Goal: Task Accomplishment & Management: Complete application form

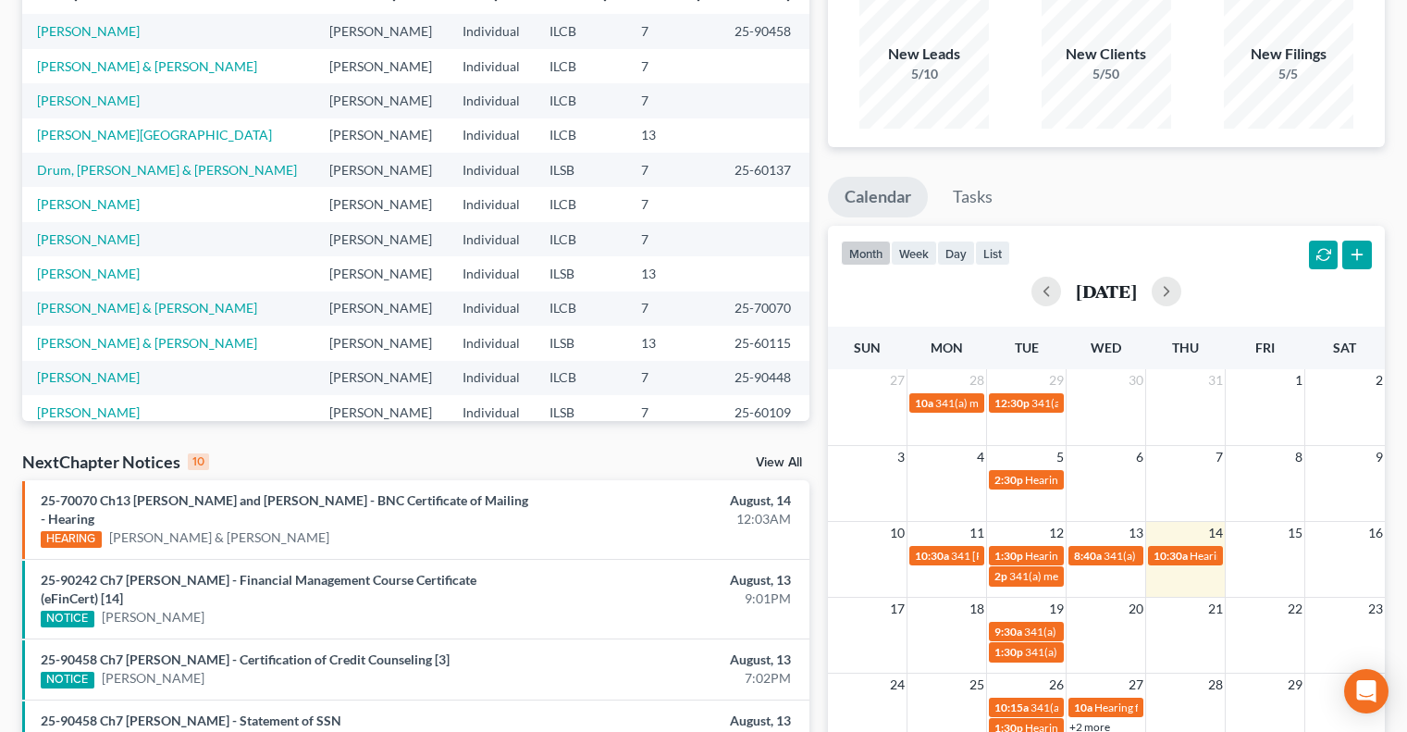
scroll to position [185, 0]
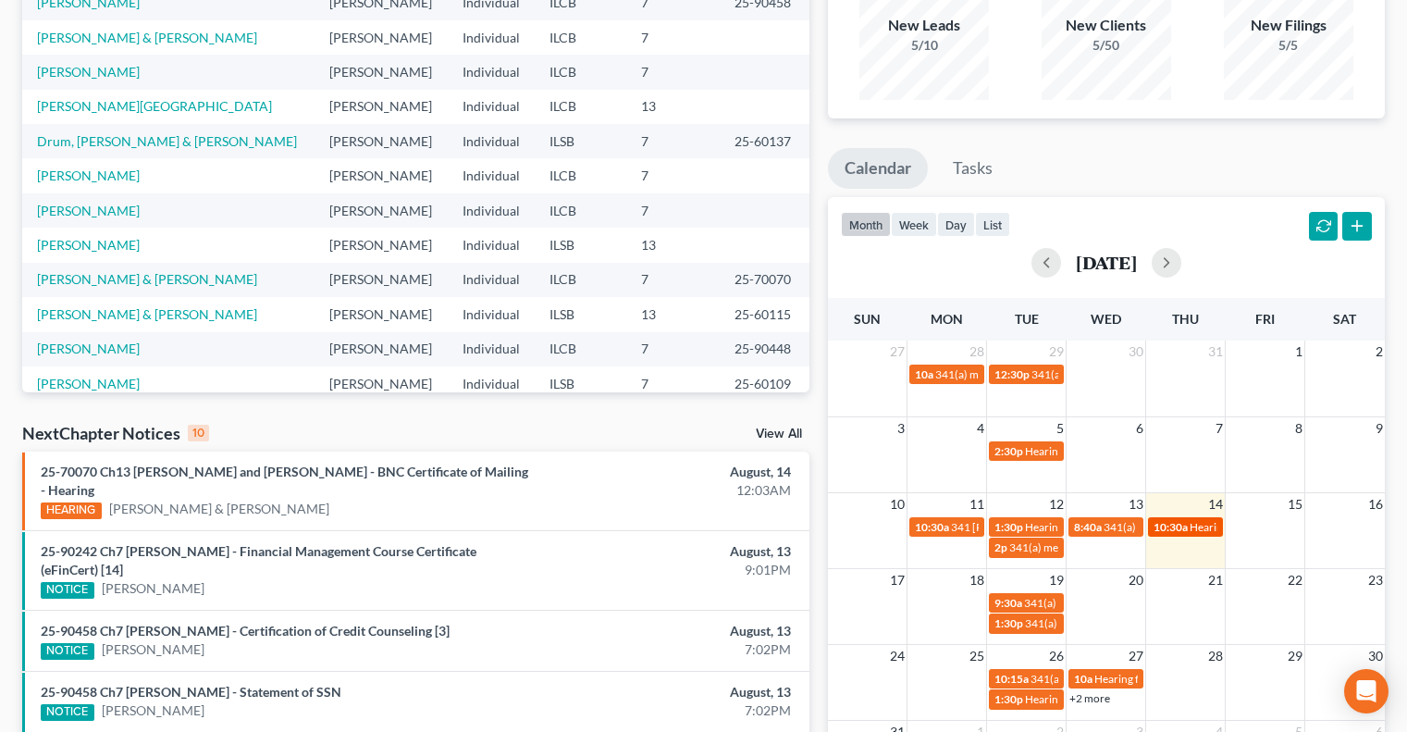
click at [1191, 524] on span "Hearing for [PERSON_NAME] & [PERSON_NAME]" at bounding box center [1311, 527] width 242 height 14
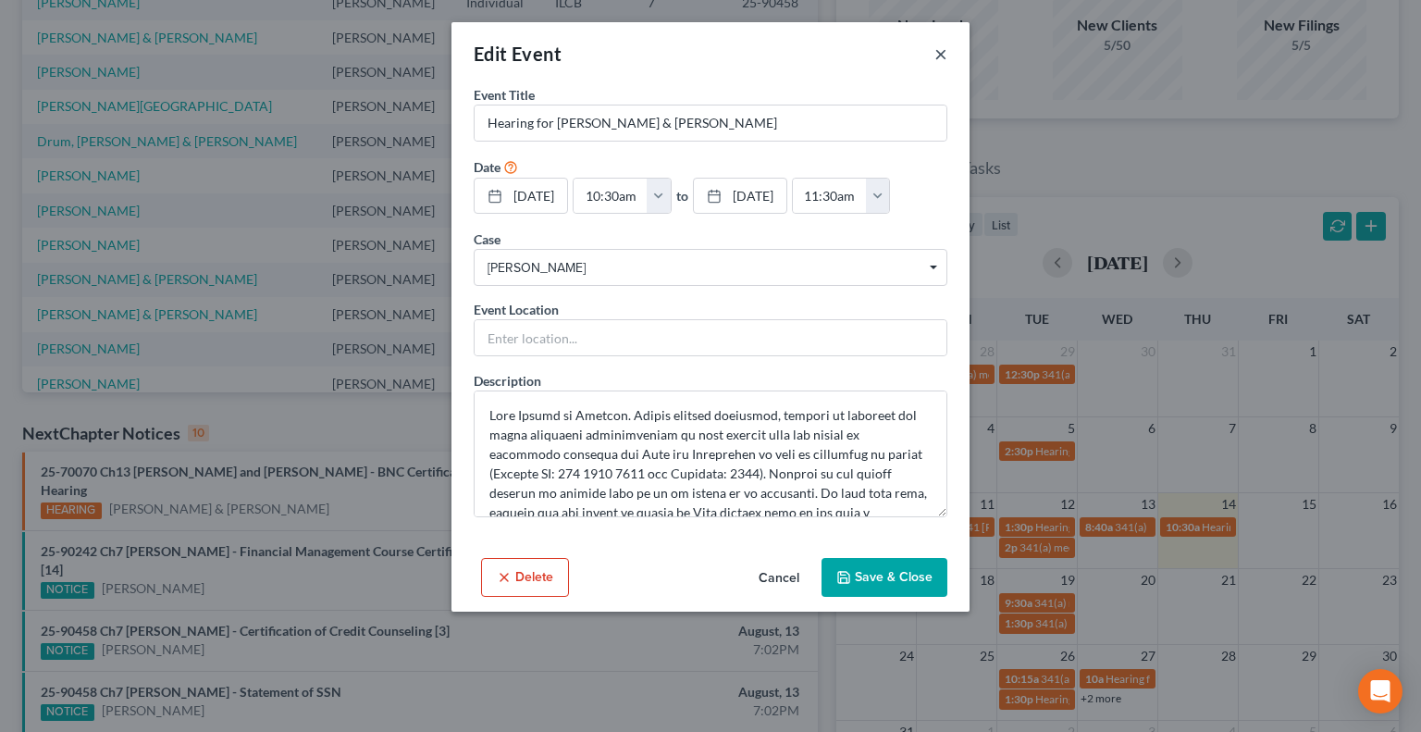
drag, startPoint x: 944, startPoint y: 56, endPoint x: 885, endPoint y: 167, distance: 125.0
click at [944, 56] on button "×" at bounding box center [941, 54] width 13 height 22
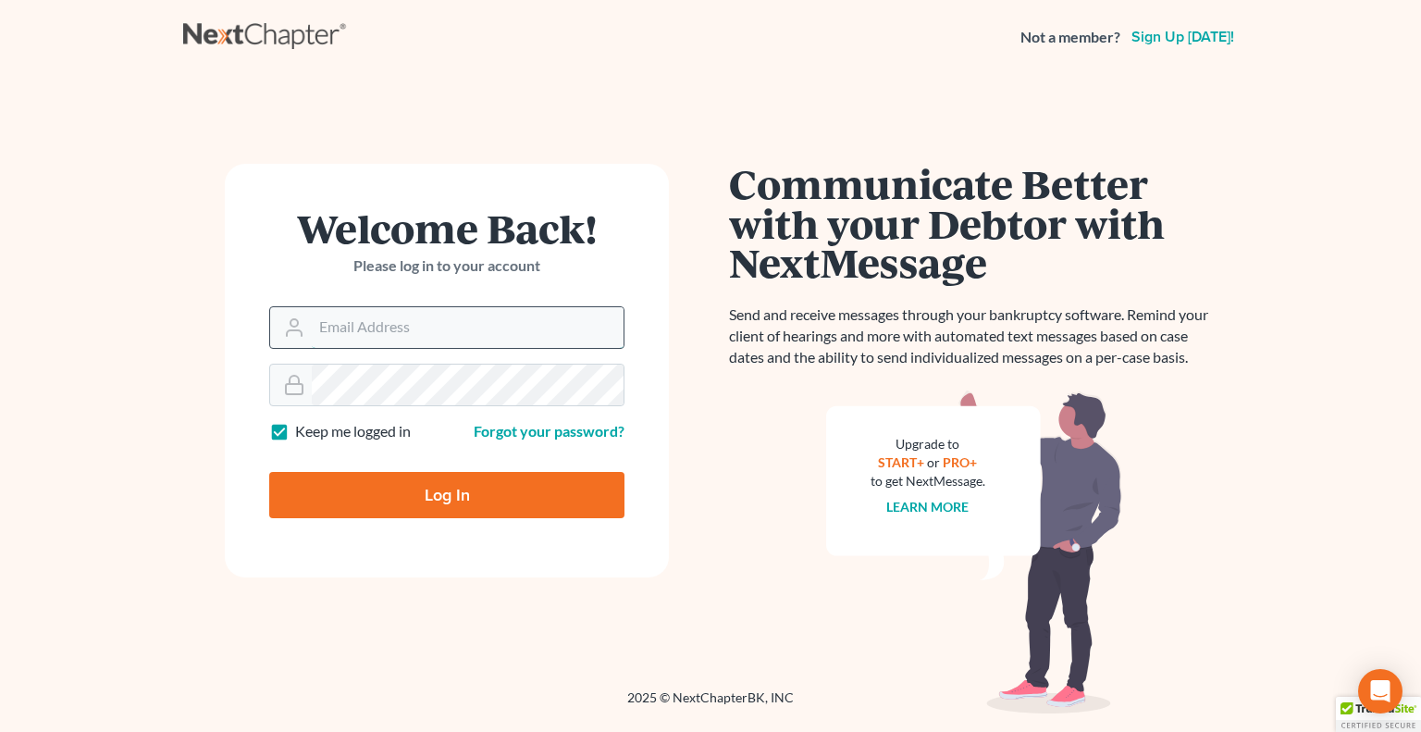
click at [374, 334] on input "Email Address" at bounding box center [468, 327] width 312 height 41
type input "[PERSON_NAME][EMAIL_ADDRESS][DOMAIN_NAME]"
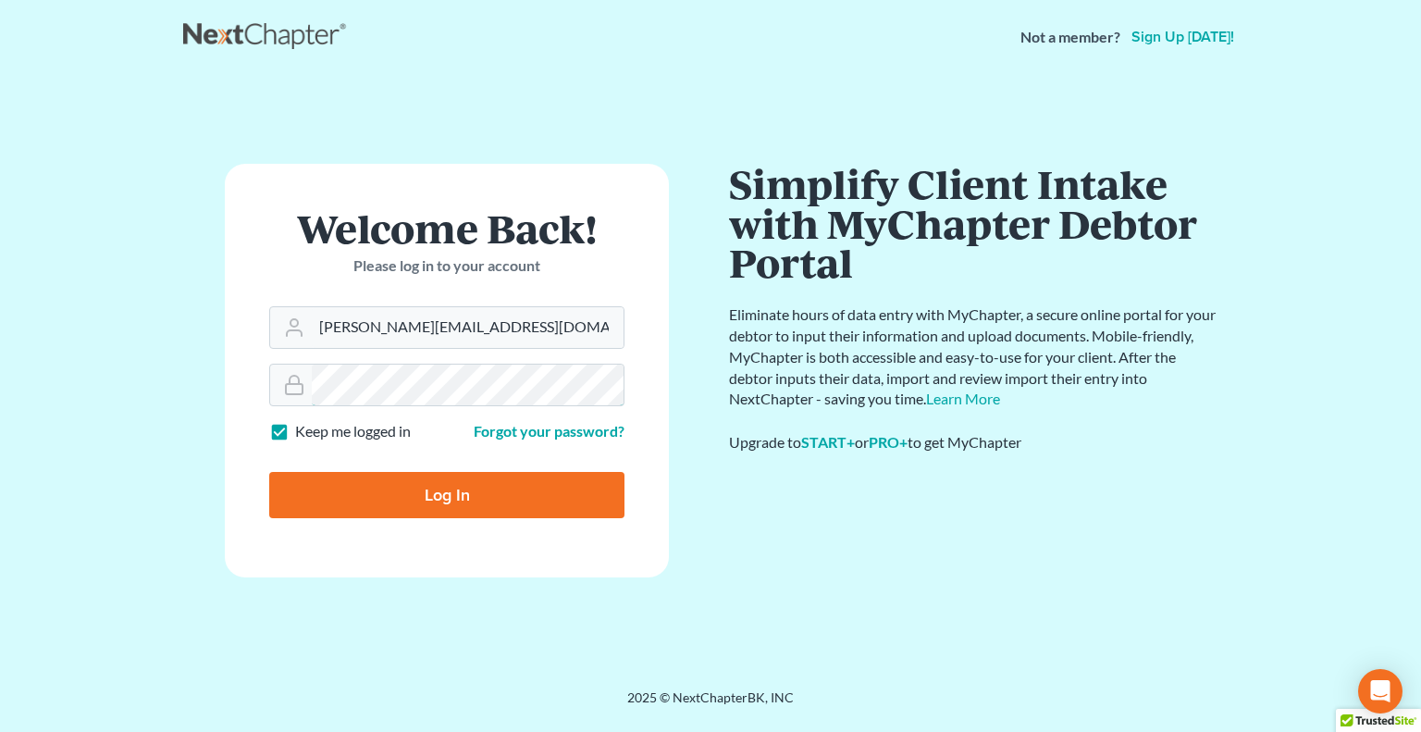
click at [269, 472] on input "Log In" at bounding box center [446, 495] width 355 height 46
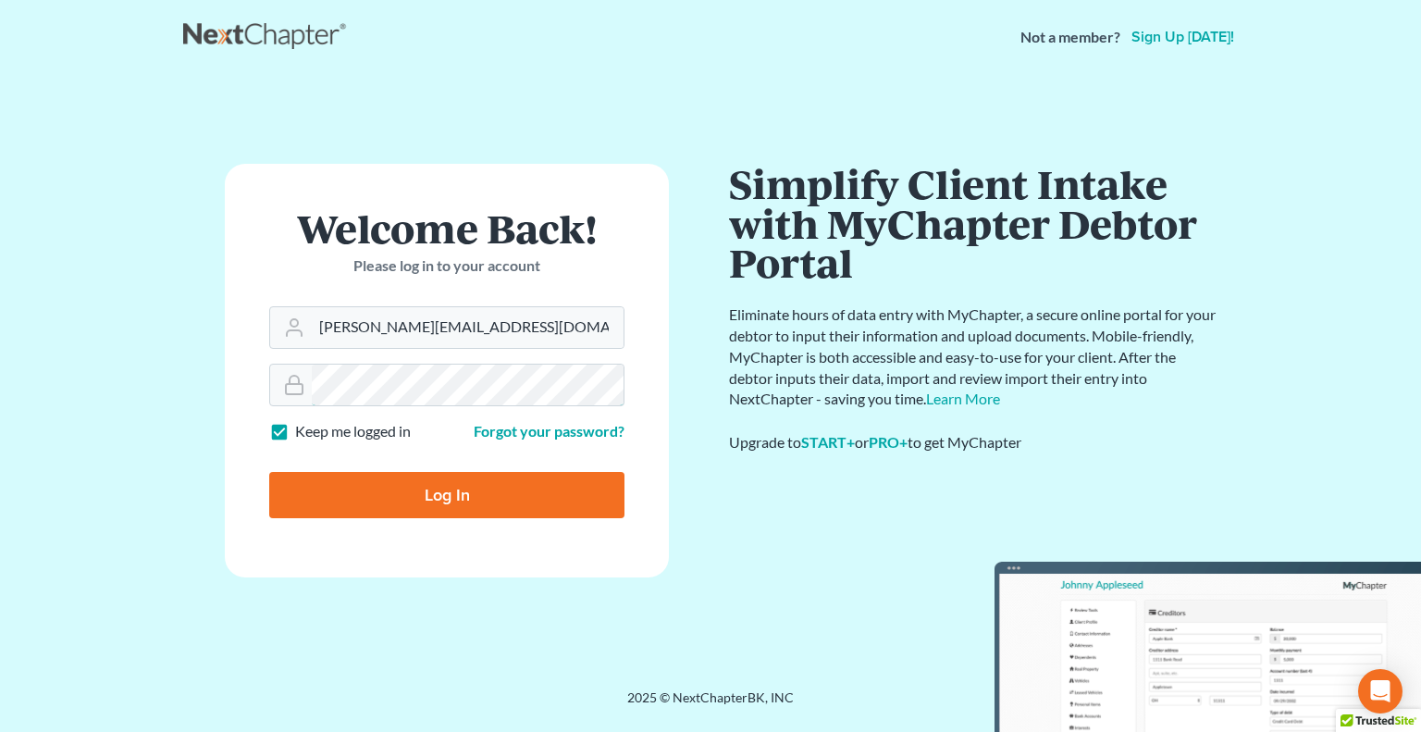
type input "Thinking..."
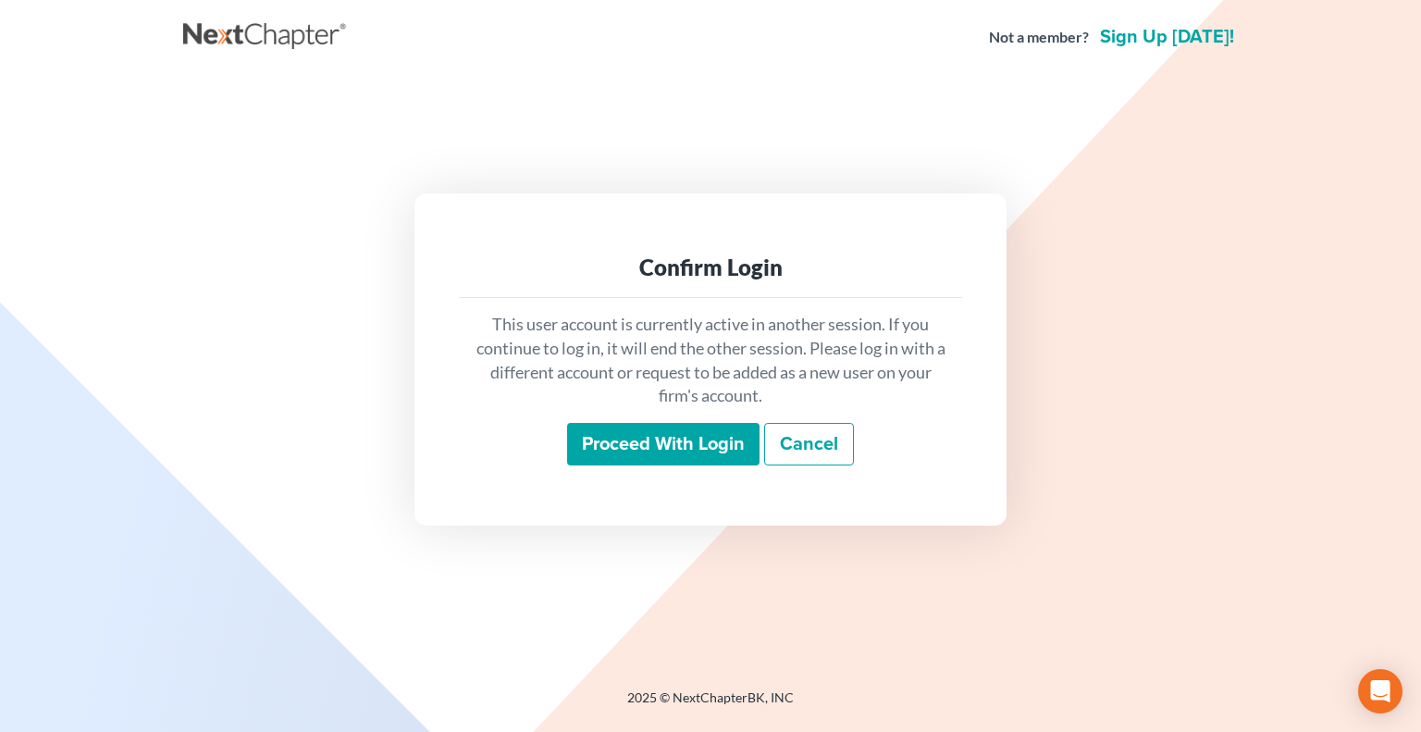
click at [592, 440] on input "Proceed with login" at bounding box center [663, 444] width 192 height 43
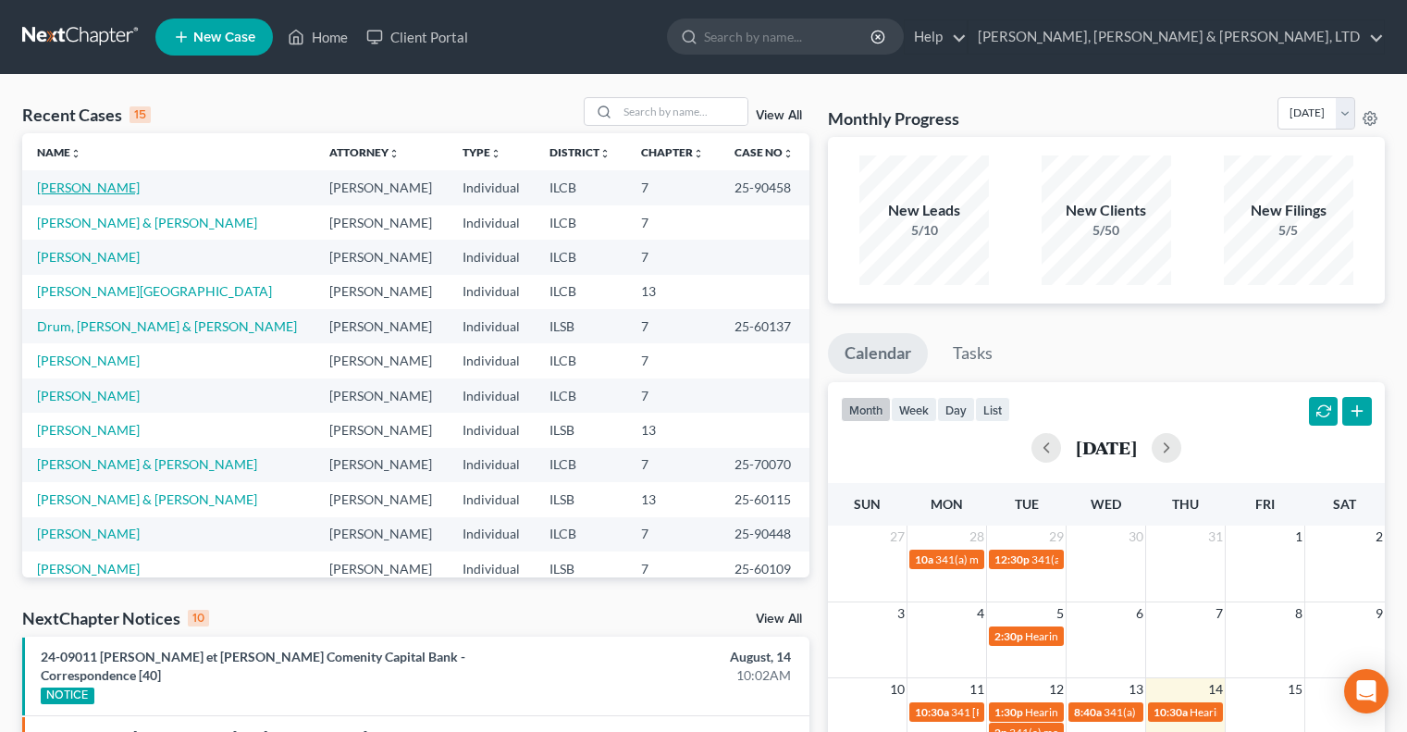
click at [66, 187] on link "[PERSON_NAME]" at bounding box center [88, 188] width 103 height 16
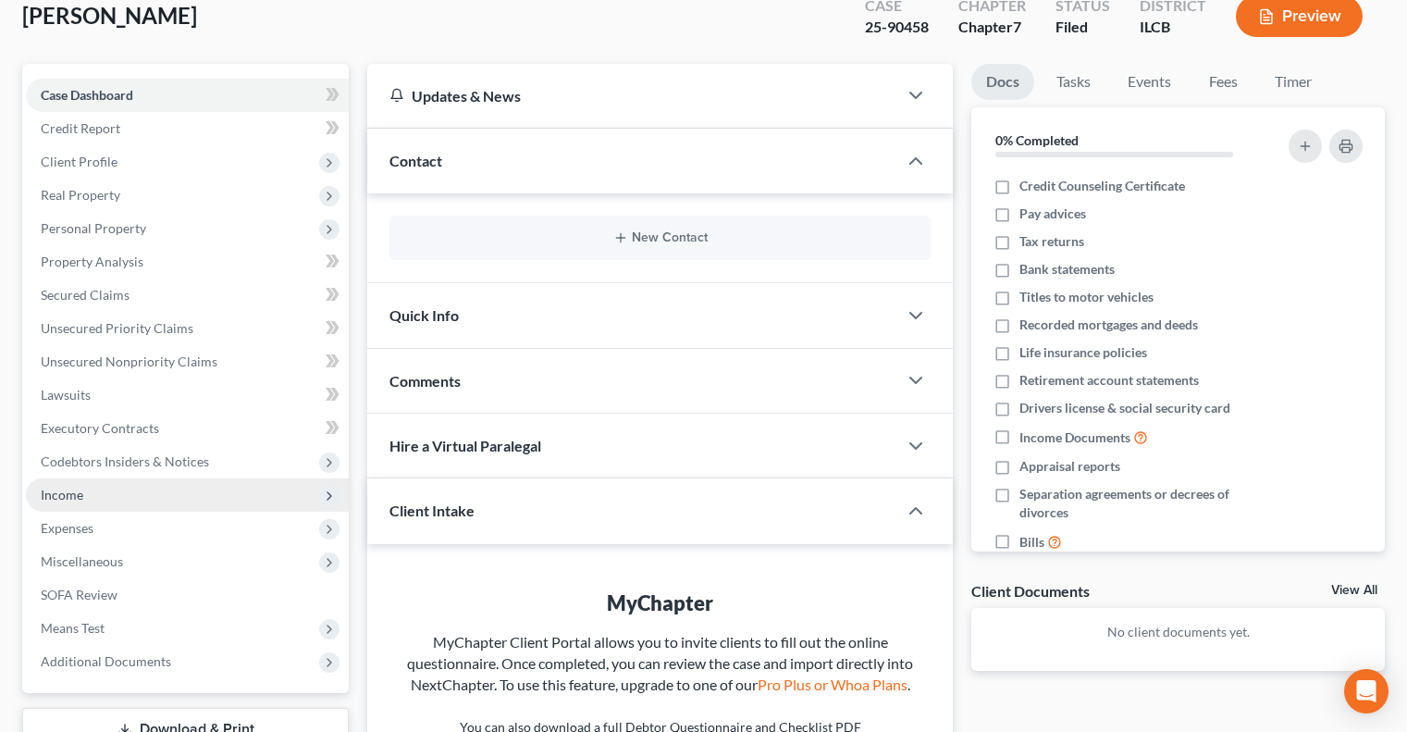
scroll to position [185, 0]
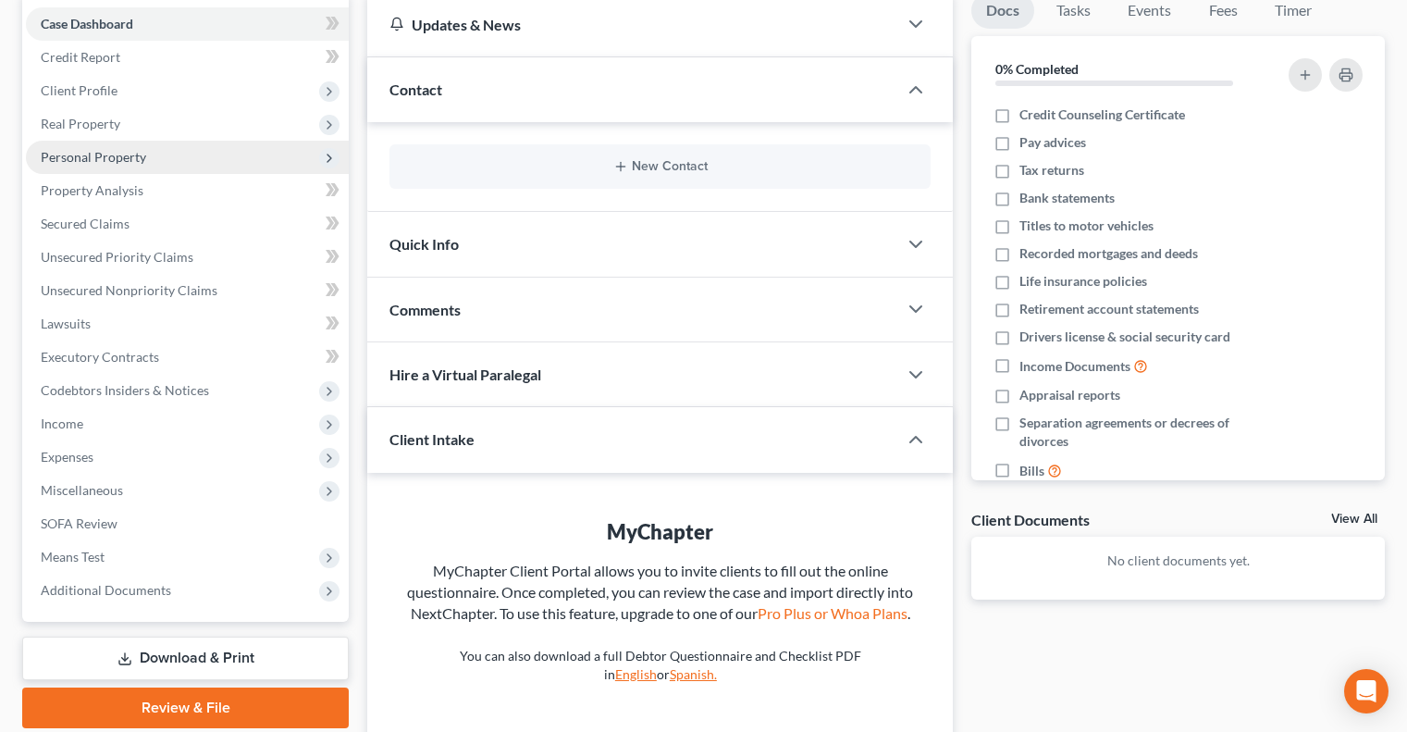
click at [120, 160] on span "Personal Property" at bounding box center [93, 157] width 105 height 16
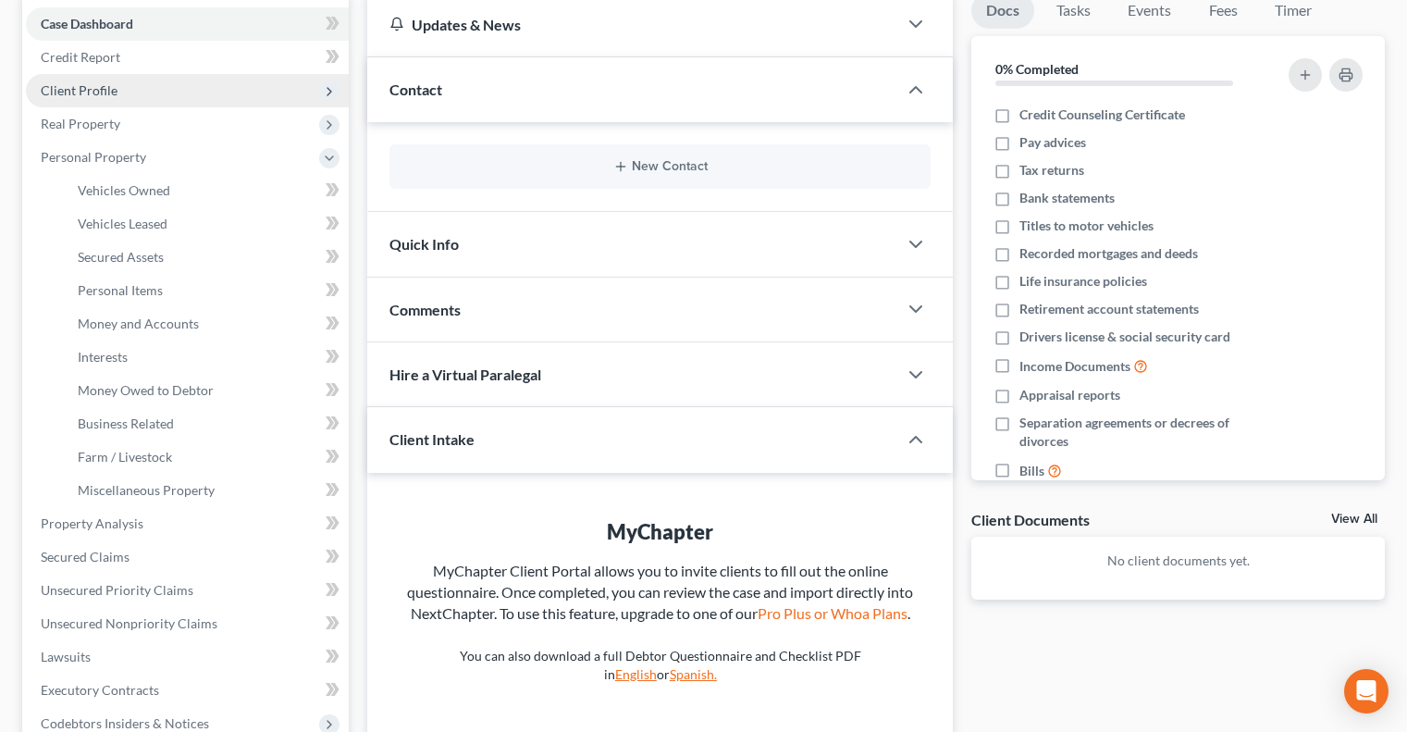
click at [90, 81] on span "Client Profile" at bounding box center [187, 90] width 323 height 33
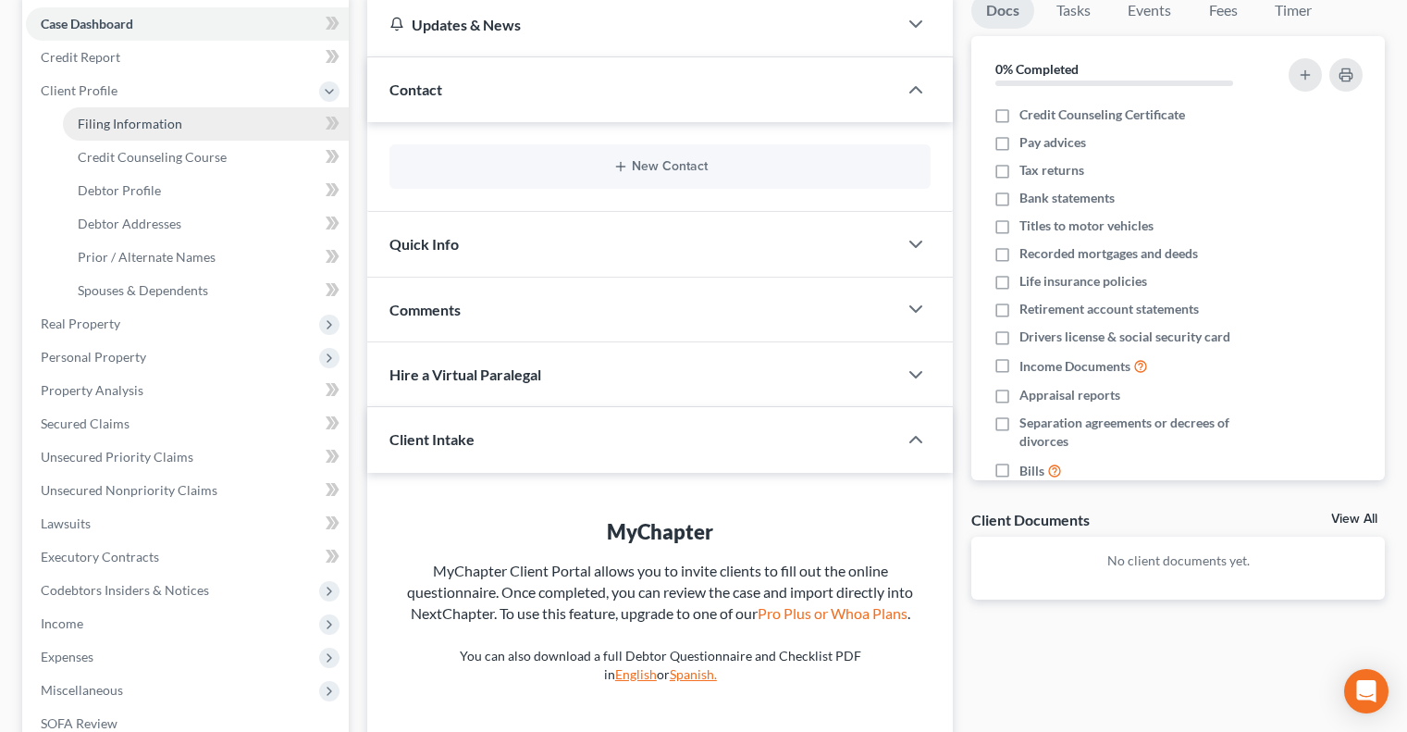
click at [130, 121] on span "Filing Information" at bounding box center [130, 124] width 105 height 16
select select "1"
select select "0"
select select "14"
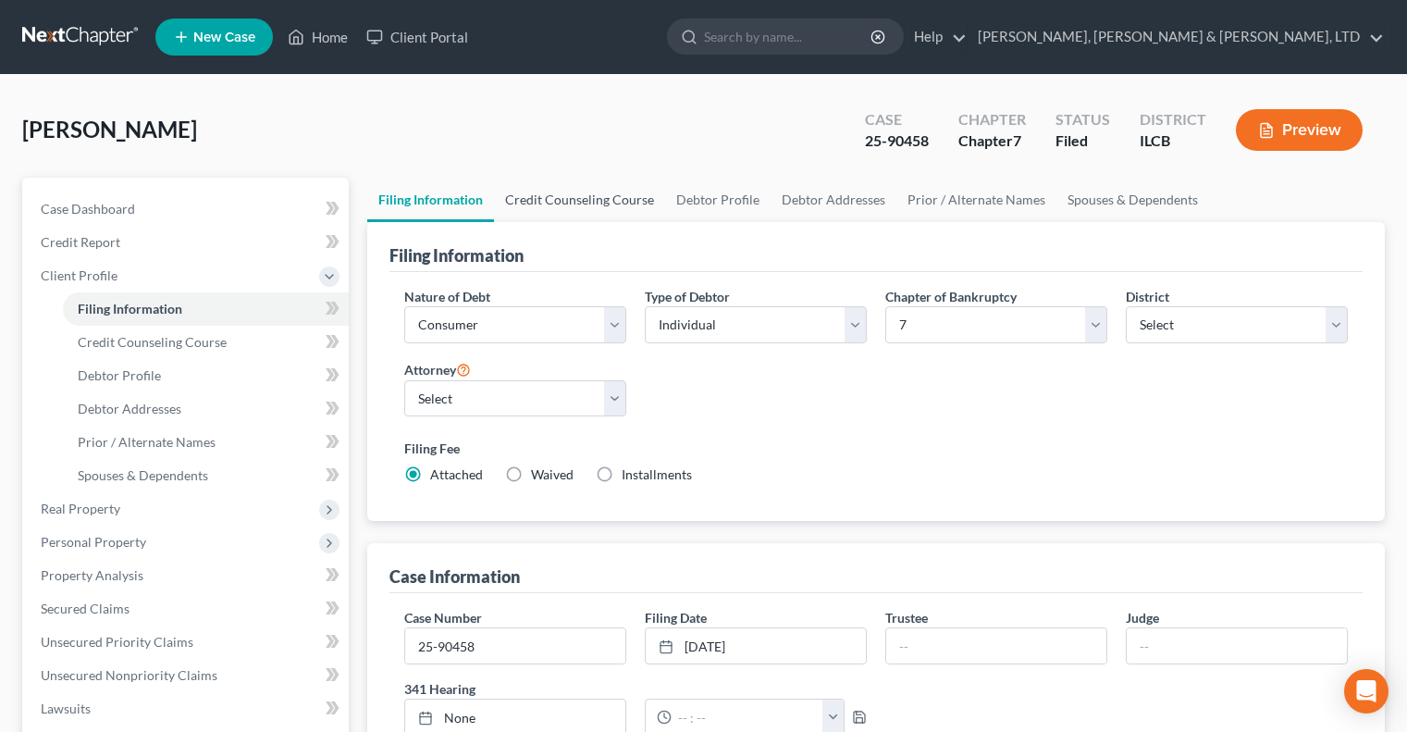
click at [564, 192] on link "Credit Counseling Course" at bounding box center [579, 200] width 171 height 44
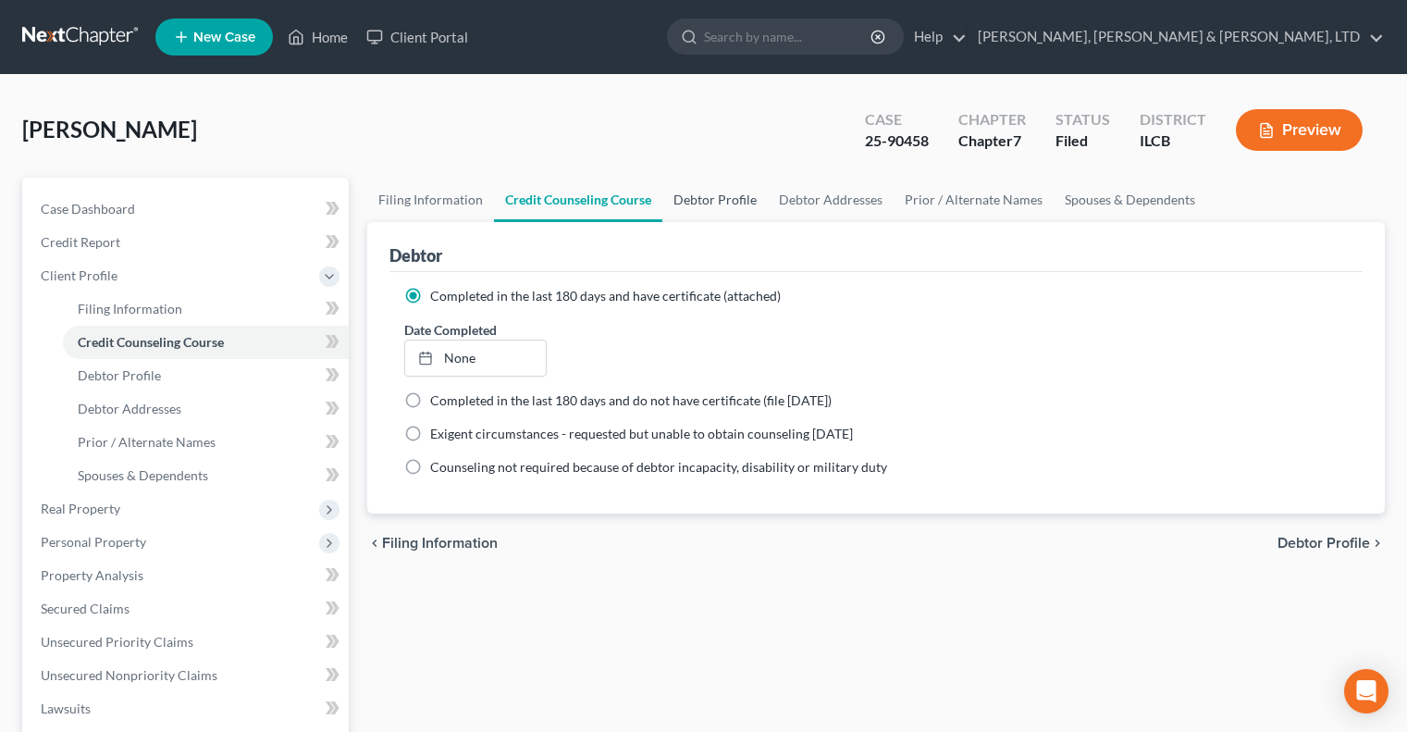
click at [722, 196] on link "Debtor Profile" at bounding box center [715, 200] width 105 height 44
select select "2"
select select "1"
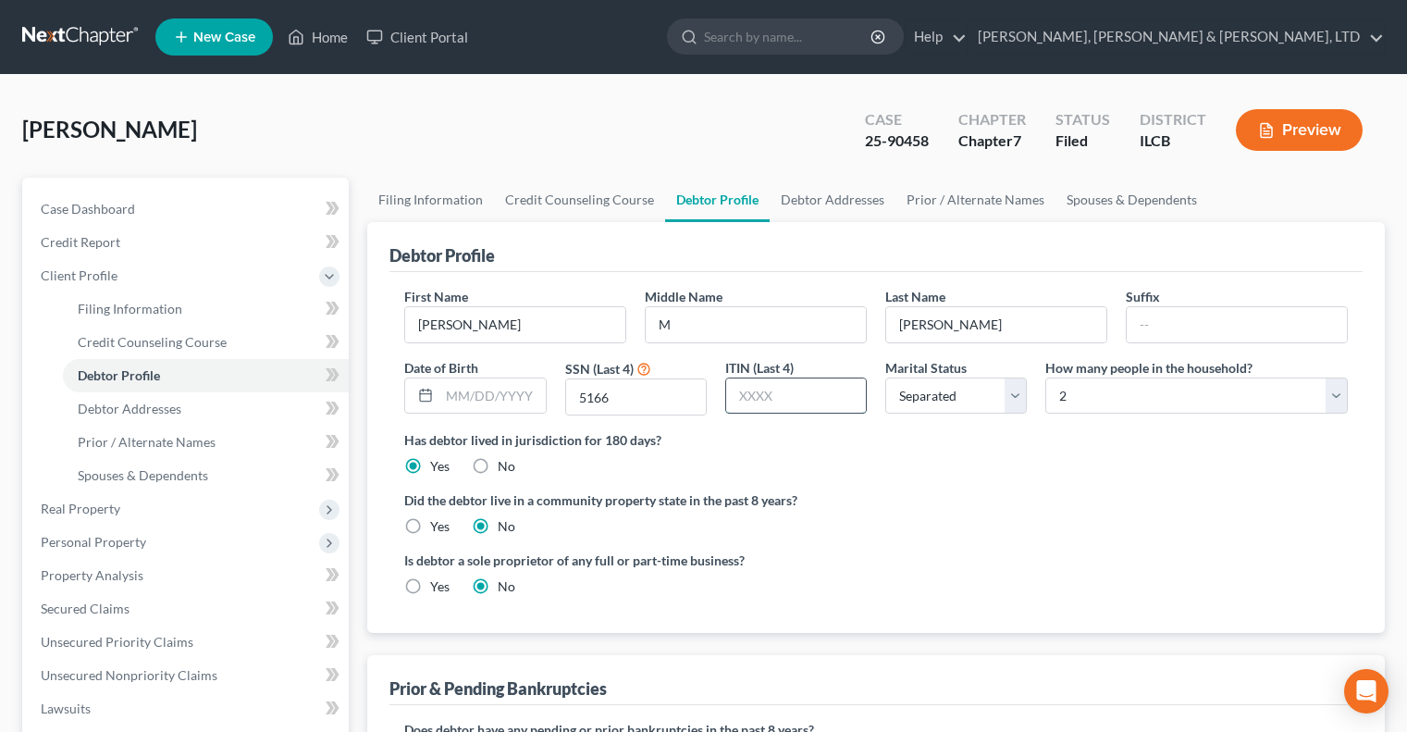
click at [800, 400] on input "text" at bounding box center [796, 395] width 140 height 35
drag, startPoint x: 660, startPoint y: 400, endPoint x: 524, endPoint y: 395, distance: 136.1
click at [510, 400] on div "First Name Kelsey Middle Name M Last Name Neal Suffix Date of Birth SSN (Last 4…" at bounding box center [876, 358] width 962 height 143
type input "3826"
click at [1071, 518] on div "Did the debtor live in a community property state in the past 8 years? Yes No" at bounding box center [876, 512] width 944 height 45
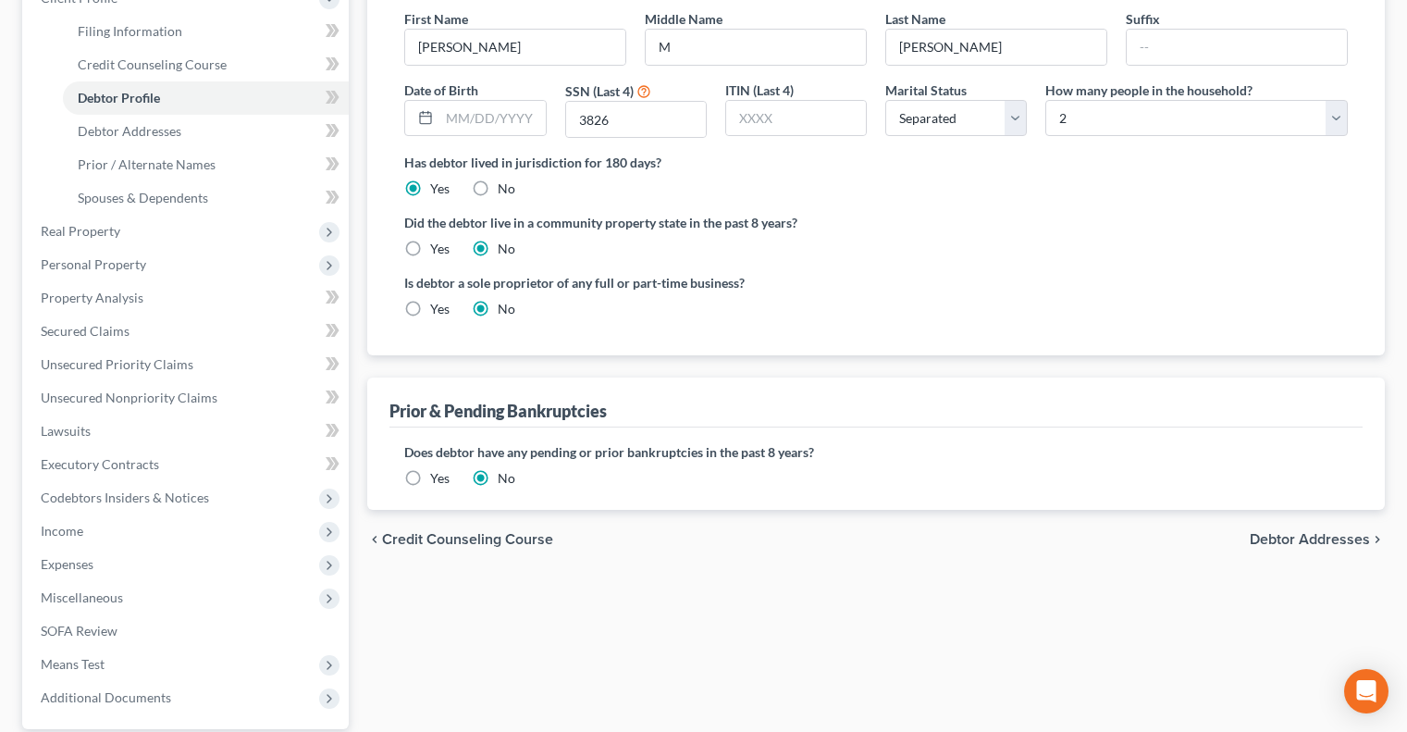
scroll to position [450, 0]
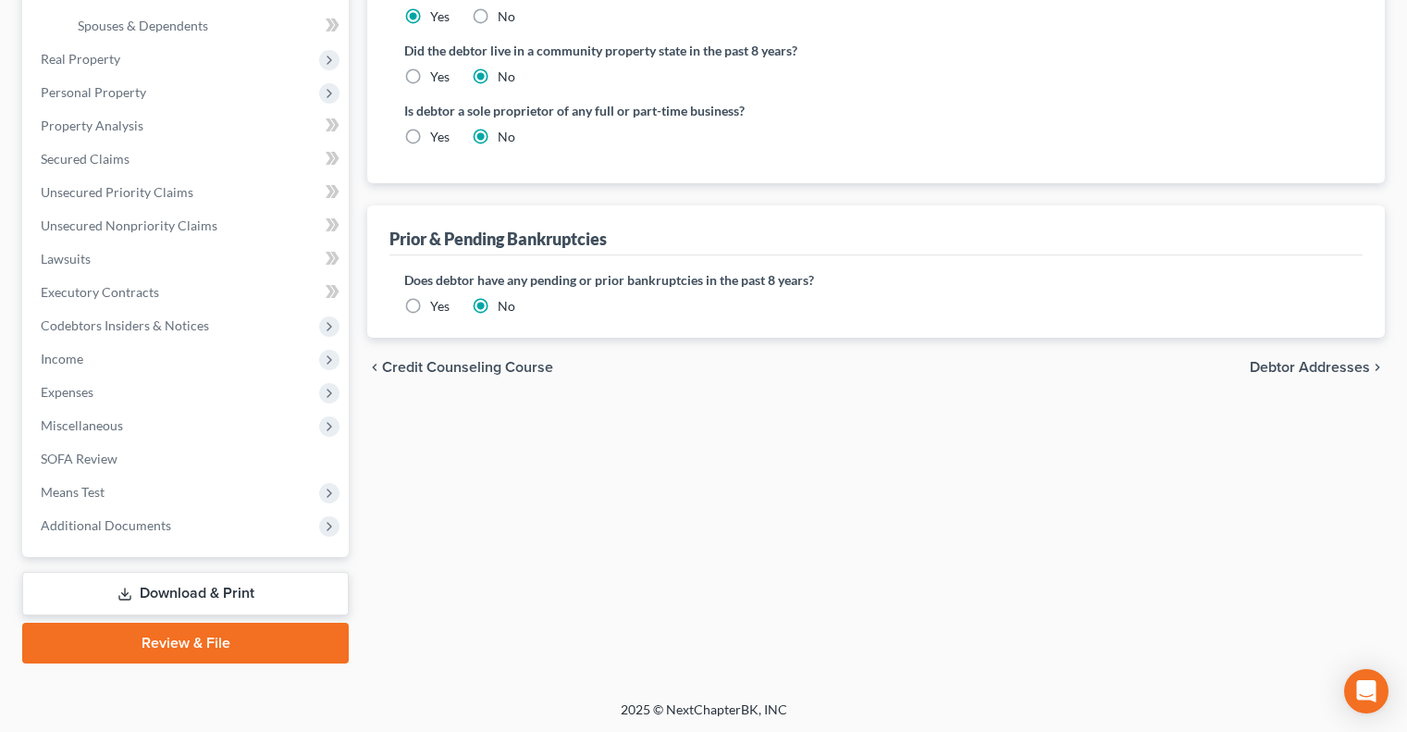
click at [157, 596] on link "Download & Print" at bounding box center [185, 593] width 327 height 43
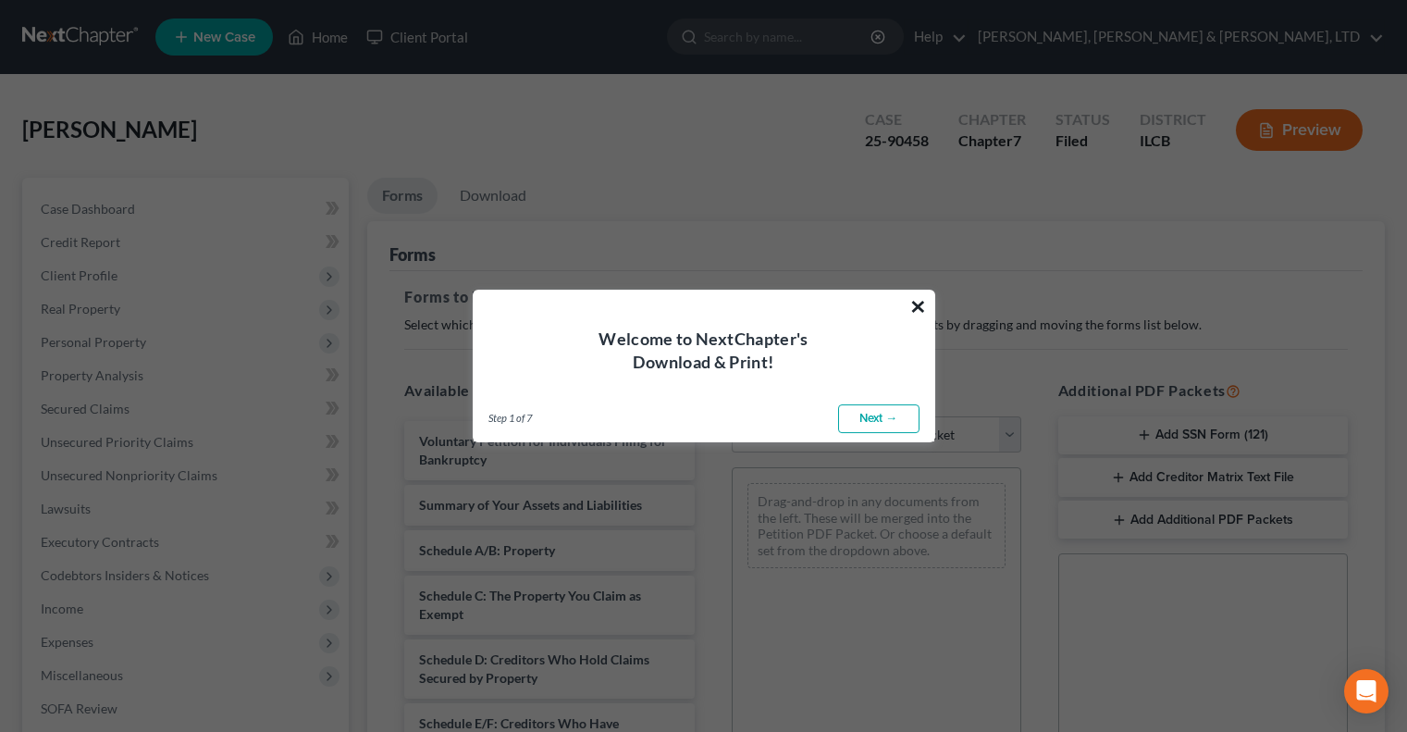
click at [921, 295] on button "×" at bounding box center [919, 306] width 18 height 30
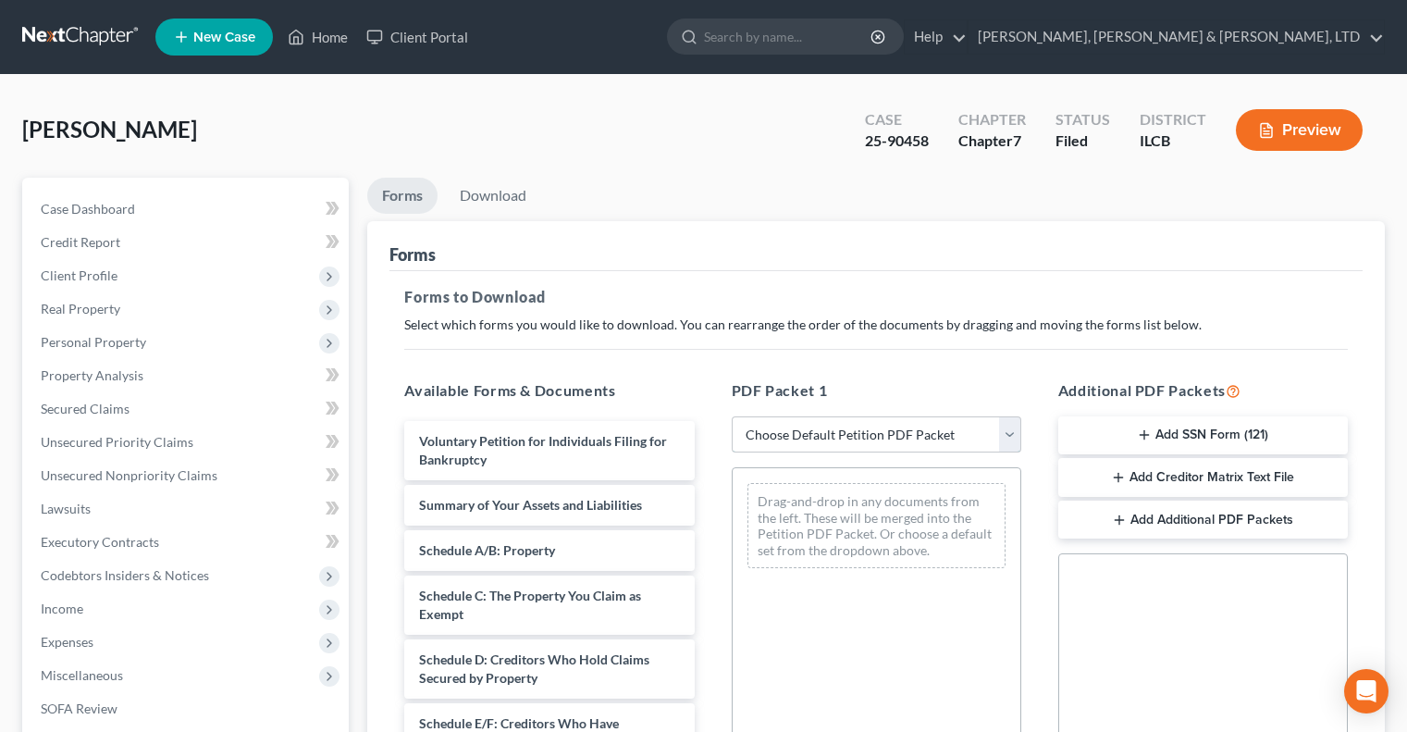
click at [848, 426] on select "Choose Default Petition PDF Packet Complete Bankruptcy Petition (all forms and …" at bounding box center [877, 434] width 290 height 37
select select "2"
click at [732, 416] on select "Choose Default Petition PDF Packet Complete Bankruptcy Petition (all forms and …" at bounding box center [877, 434] width 290 height 37
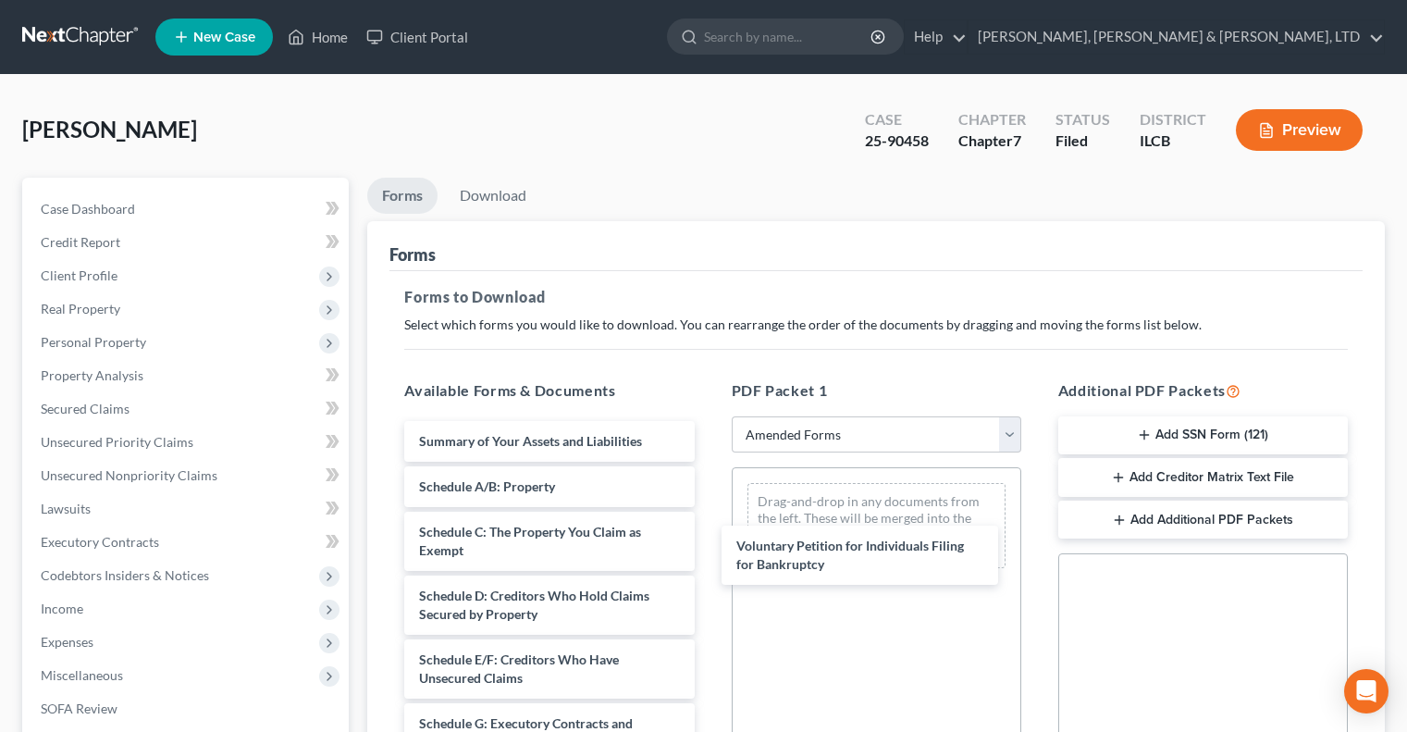
drag, startPoint x: 572, startPoint y: 448, endPoint x: 935, endPoint y: 459, distance: 362.9
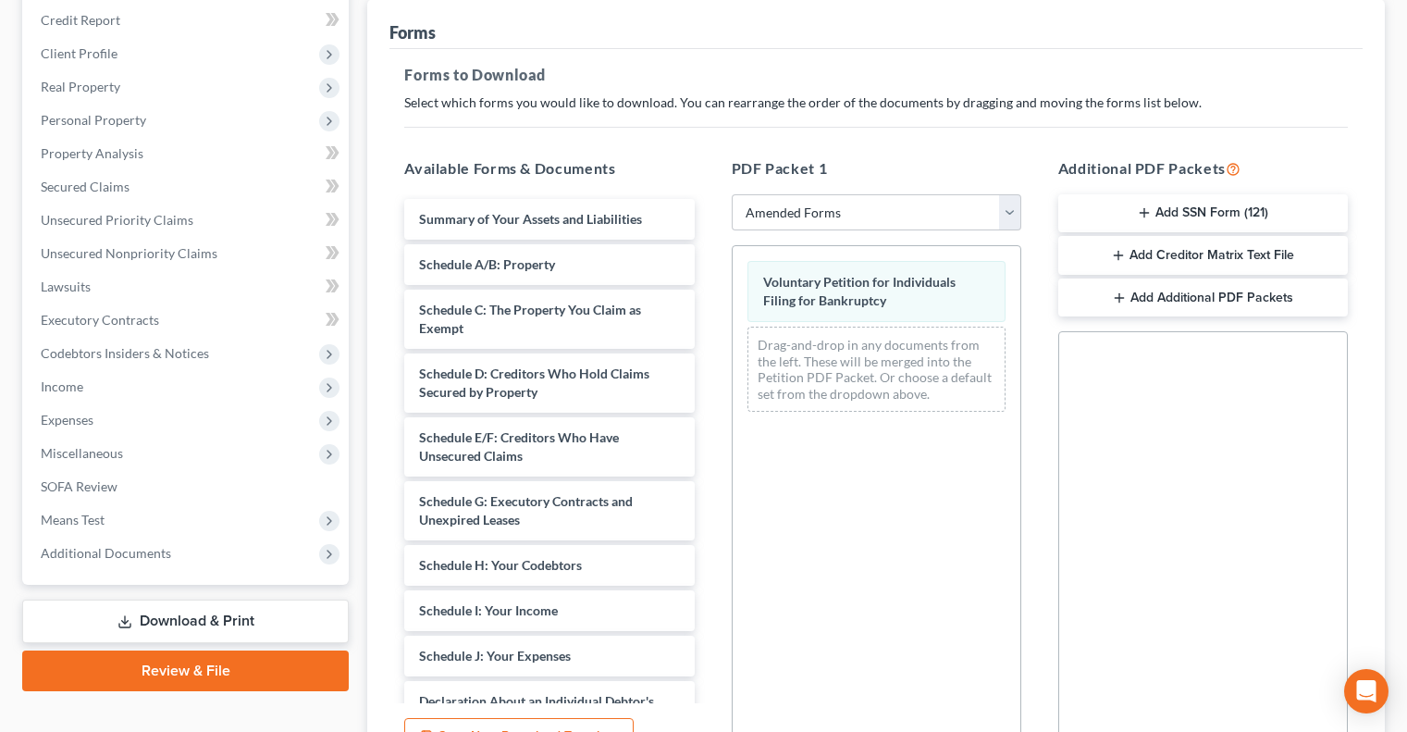
scroll to position [370, 0]
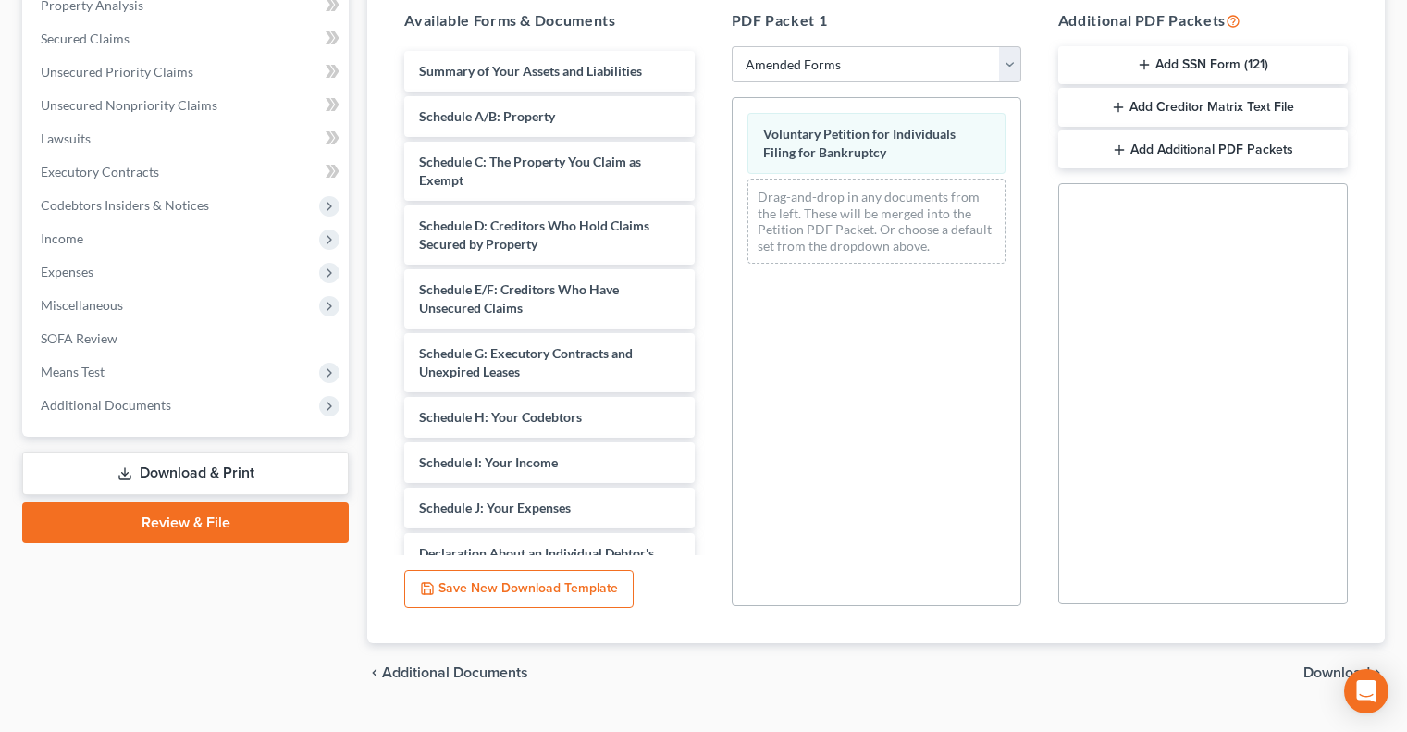
click at [1314, 675] on span "Download" at bounding box center [1337, 672] width 67 height 15
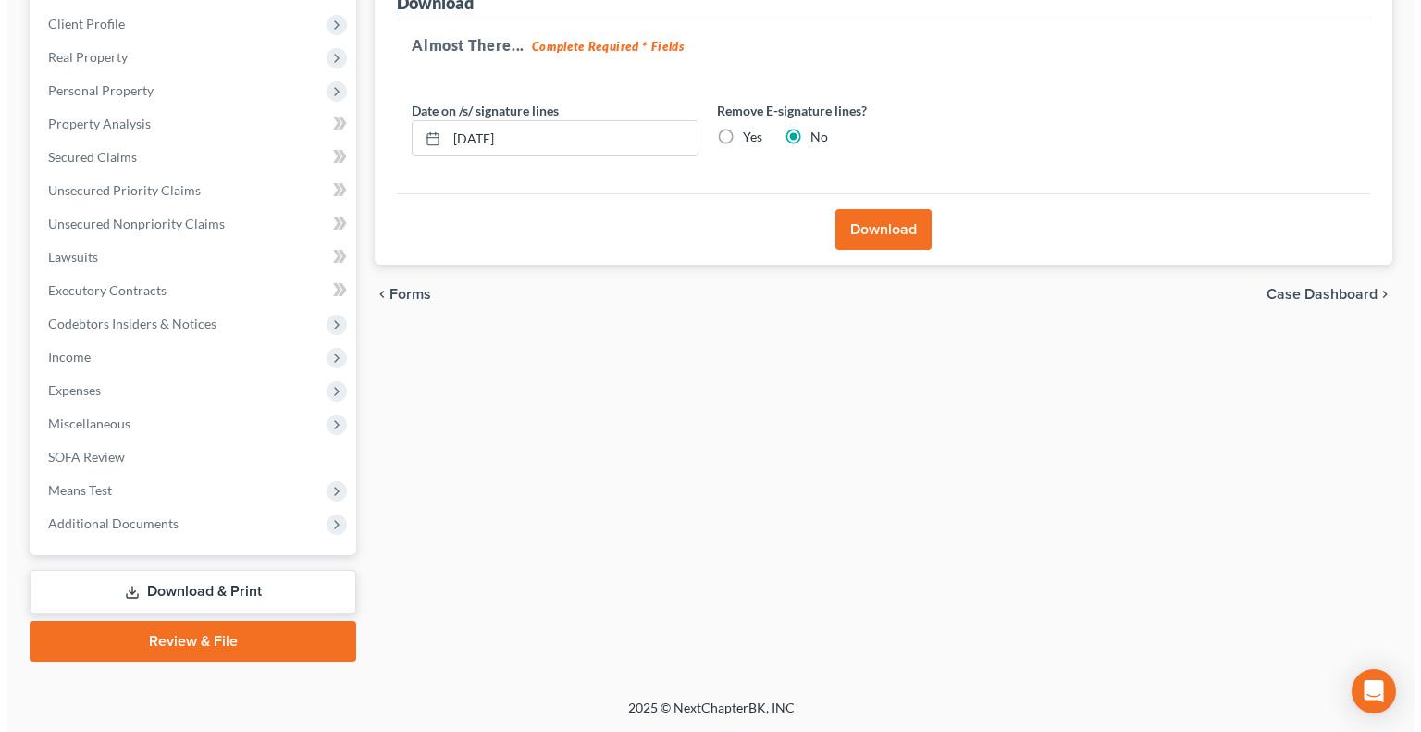
scroll to position [250, 0]
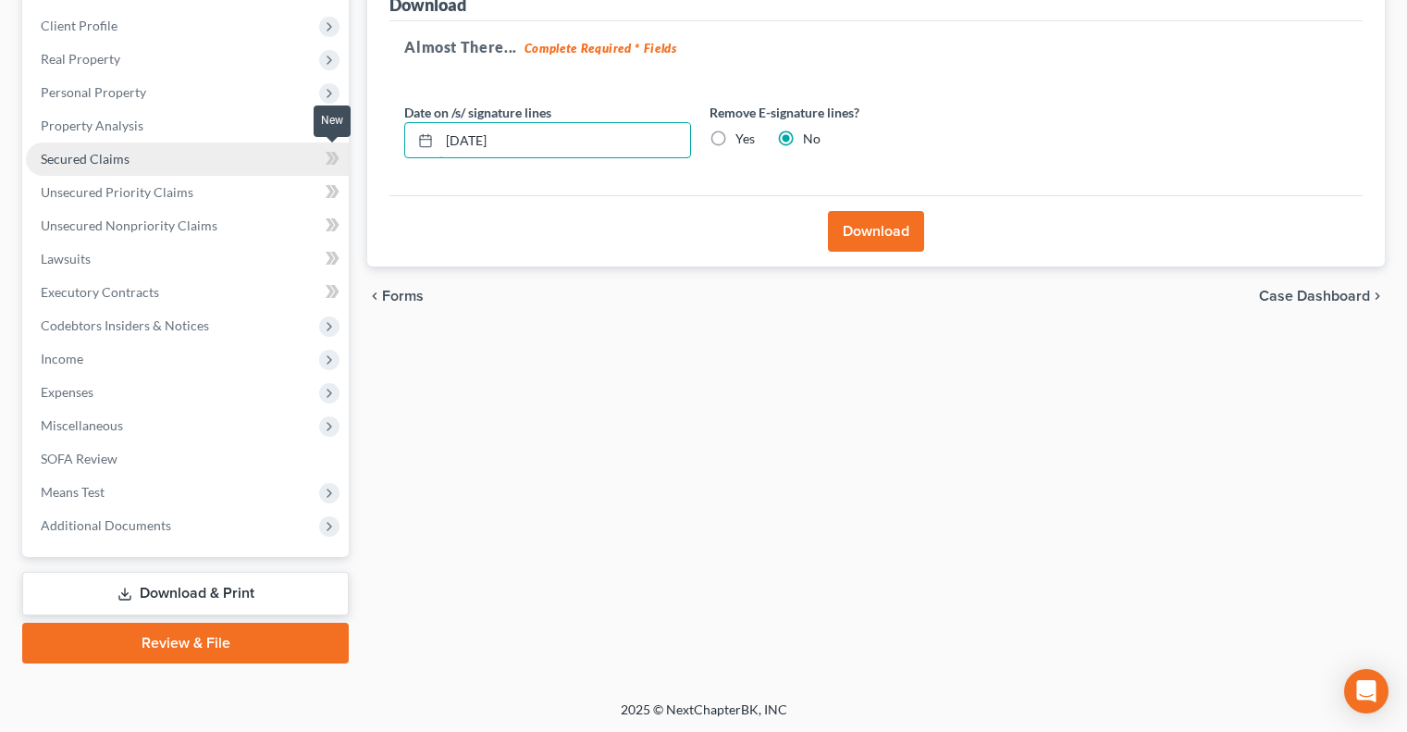
drag, startPoint x: 587, startPoint y: 140, endPoint x: 253, endPoint y: 156, distance: 334.5
click at [254, 156] on div "Petition Navigation Case Dashboard Payments Invoices Payments Payments Credit R…" at bounding box center [704, 296] width 1382 height 736
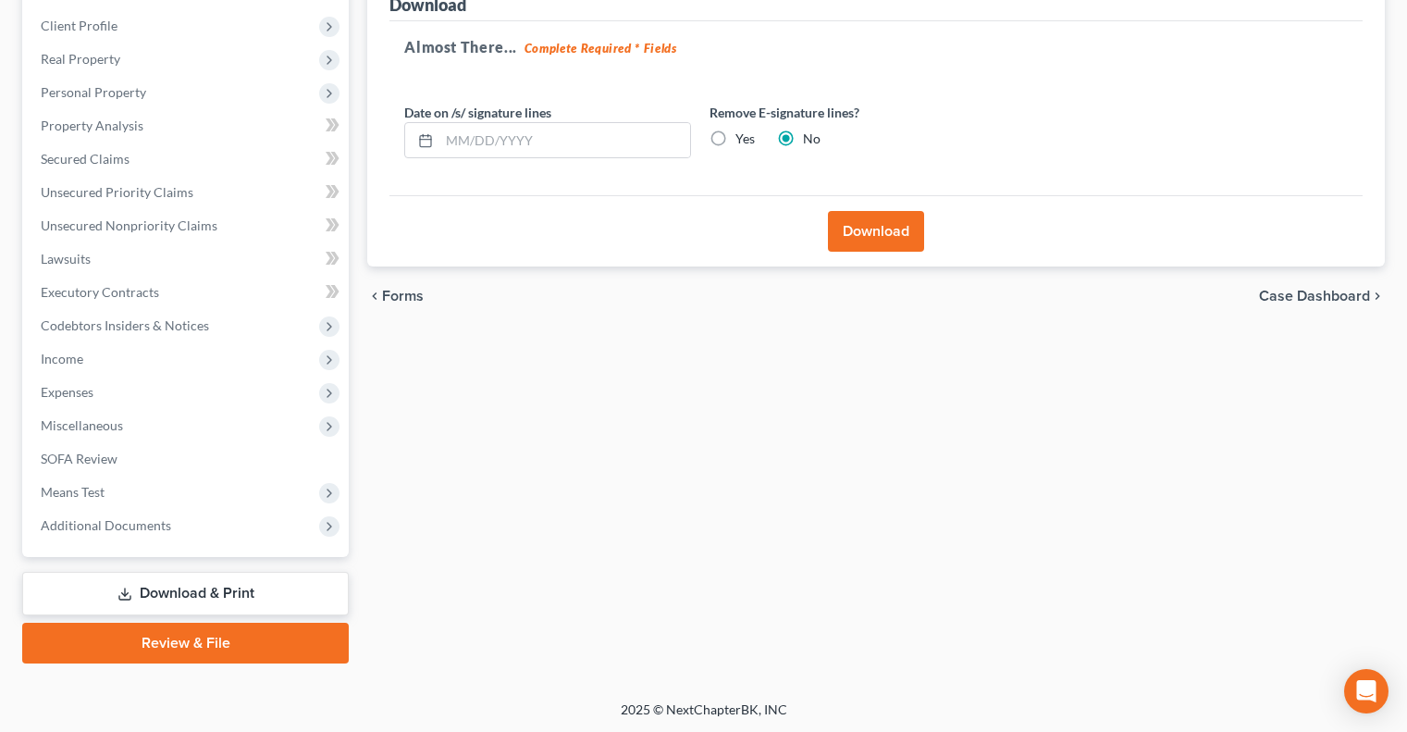
click at [736, 131] on label "Yes" at bounding box center [745, 139] width 19 height 19
click at [743, 131] on input "Yes" at bounding box center [749, 136] width 12 height 12
radio input "true"
radio input "false"
click at [896, 223] on button "Download" at bounding box center [876, 231] width 96 height 41
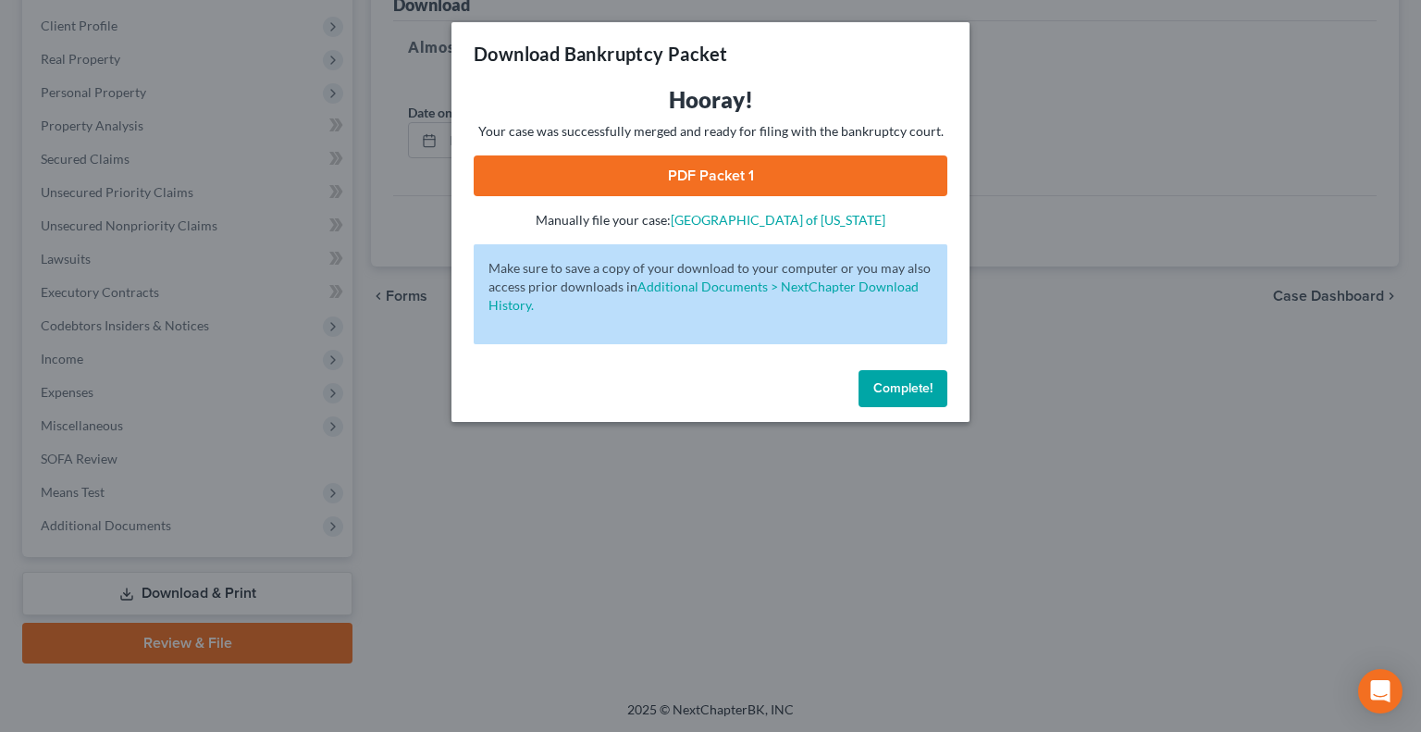
click at [677, 189] on link "PDF Packet 1" at bounding box center [711, 175] width 474 height 41
click at [851, 597] on div "Download Bankruptcy Packet Hooray! Your case was successfully merged and ready …" at bounding box center [710, 366] width 1421 height 732
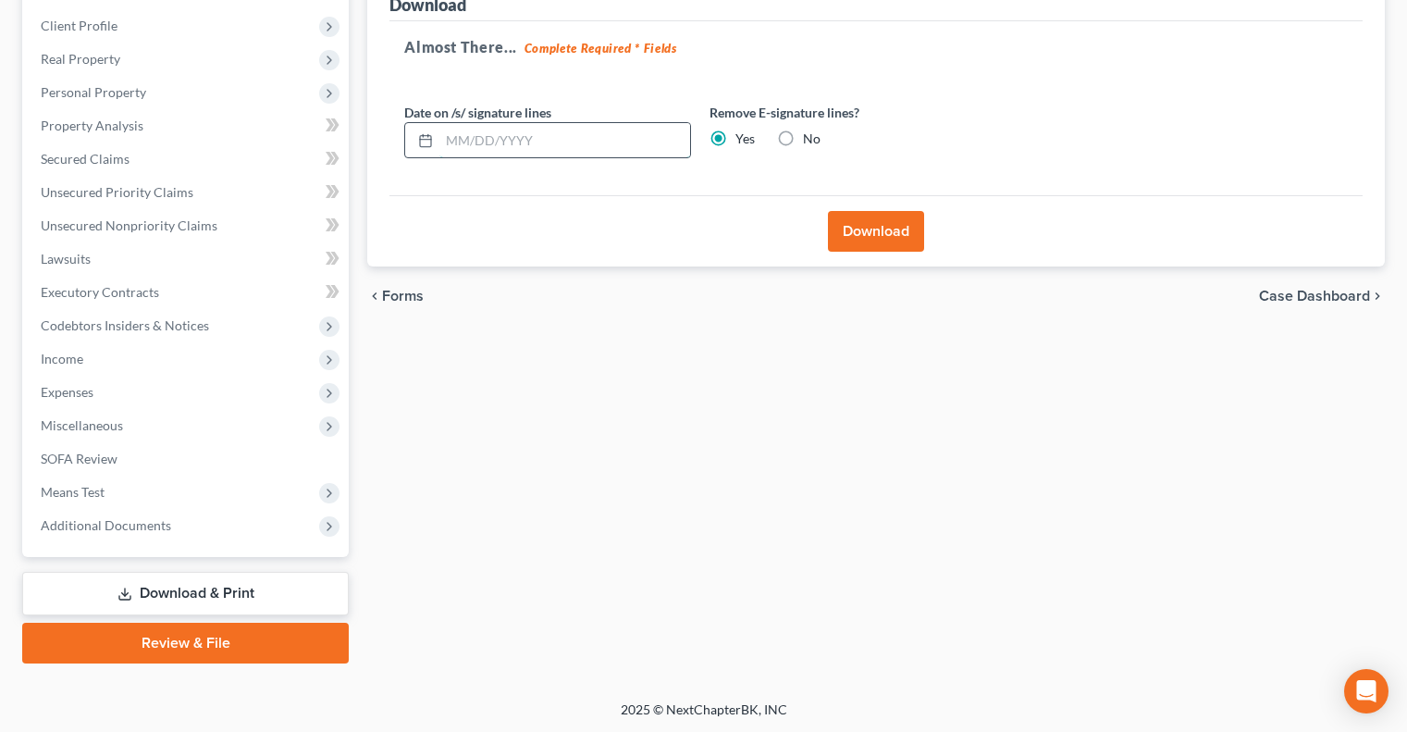
click at [493, 143] on input "text" at bounding box center [565, 140] width 251 height 35
type input "08/13/2025"
click at [803, 136] on label "No" at bounding box center [812, 139] width 18 height 19
click at [811, 136] on input "No" at bounding box center [817, 136] width 12 height 12
radio input "true"
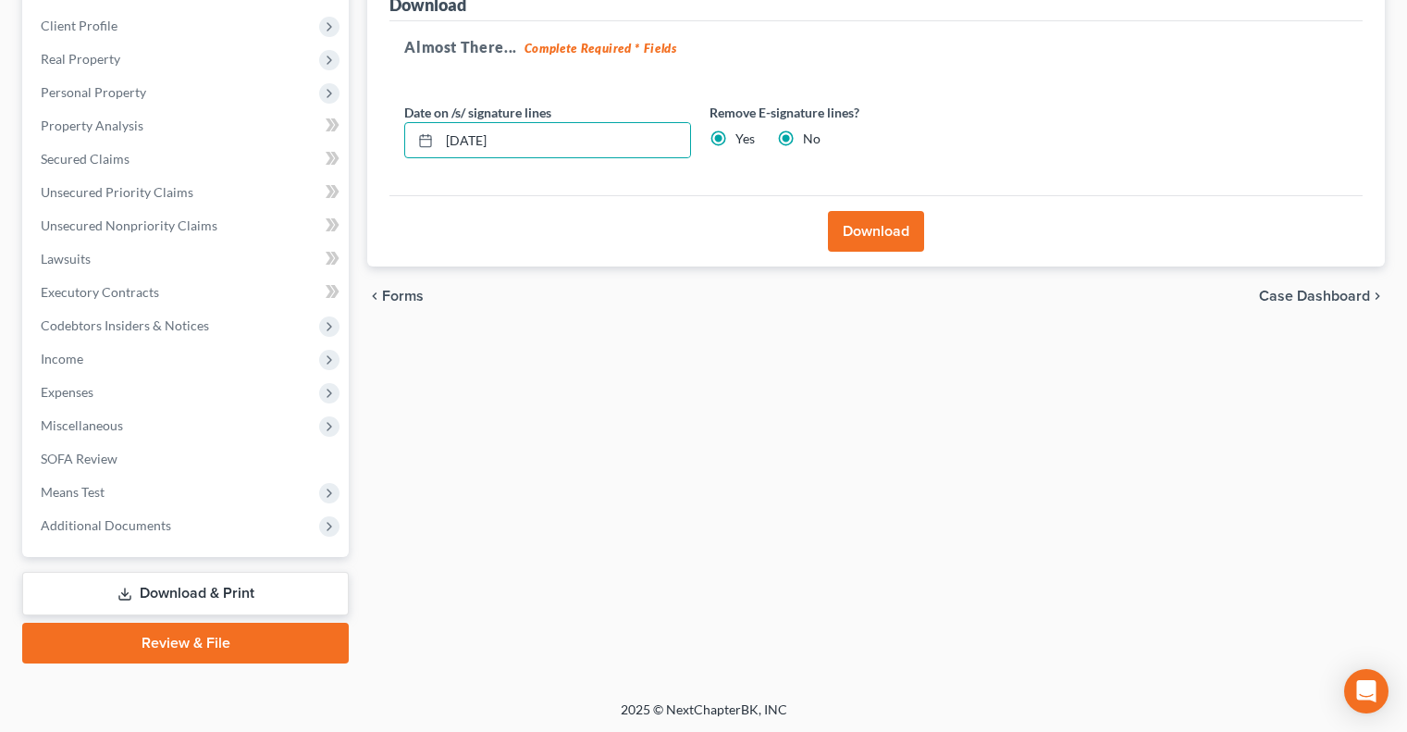
radio input "false"
click at [879, 225] on button "Download" at bounding box center [876, 231] width 96 height 41
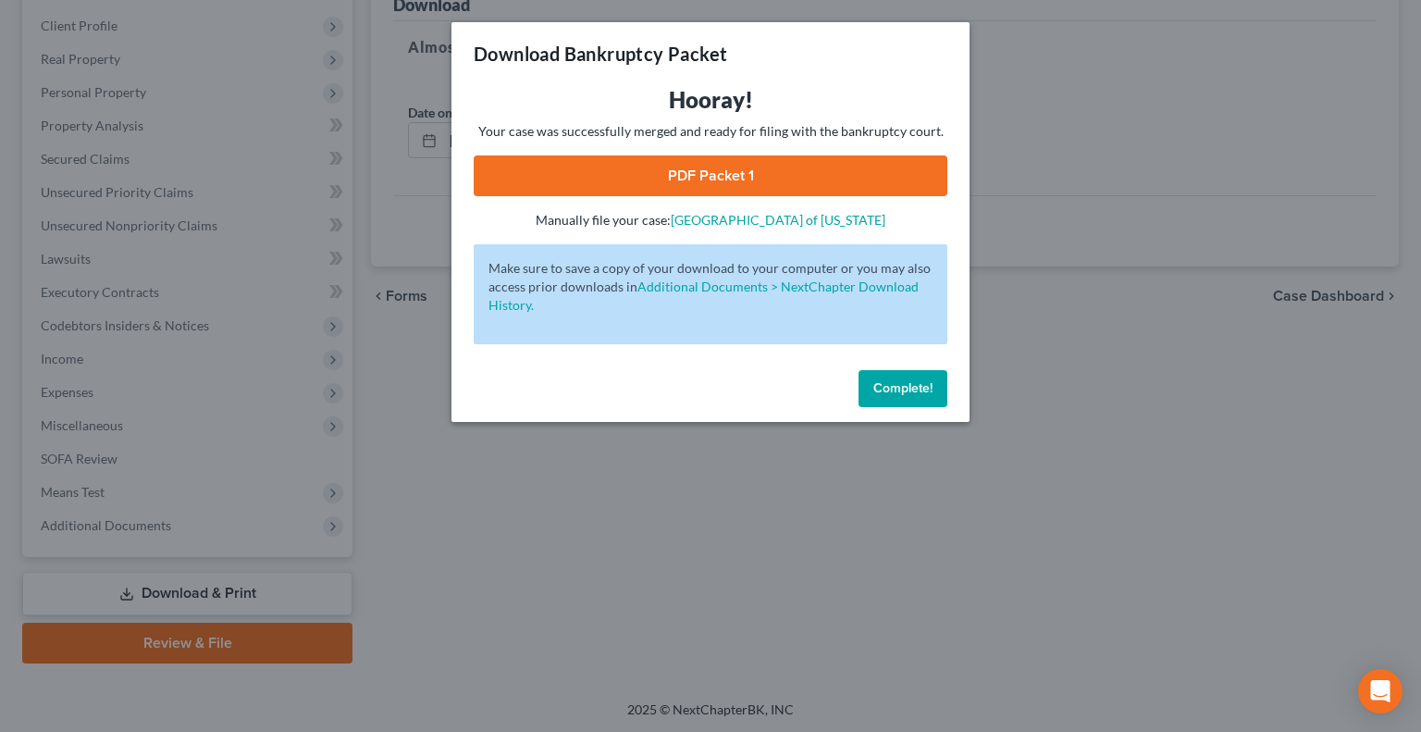
click at [730, 173] on link "PDF Packet 1" at bounding box center [711, 175] width 474 height 41
click at [372, 172] on div "Download Bankruptcy Packet Hooray! Your case was successfully merged and ready …" at bounding box center [710, 366] width 1421 height 732
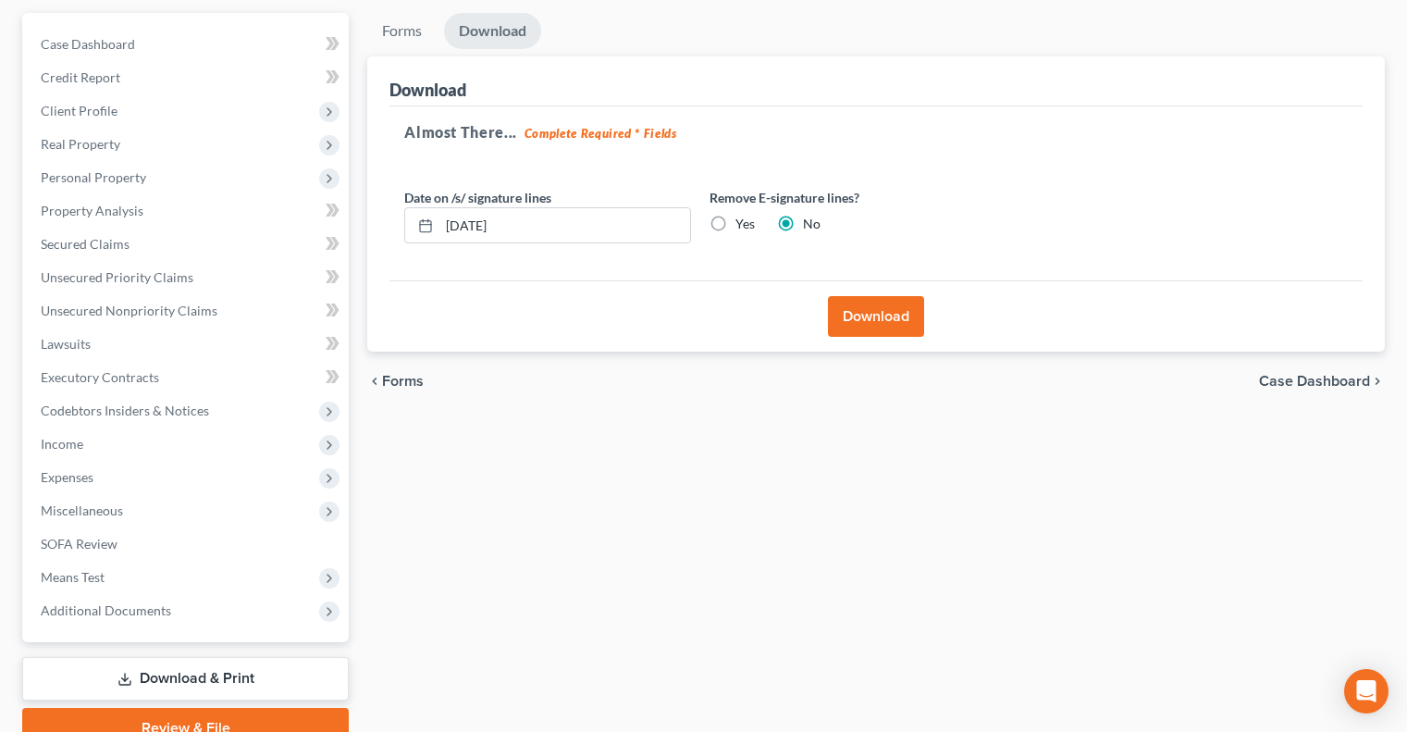
scroll to position [0, 0]
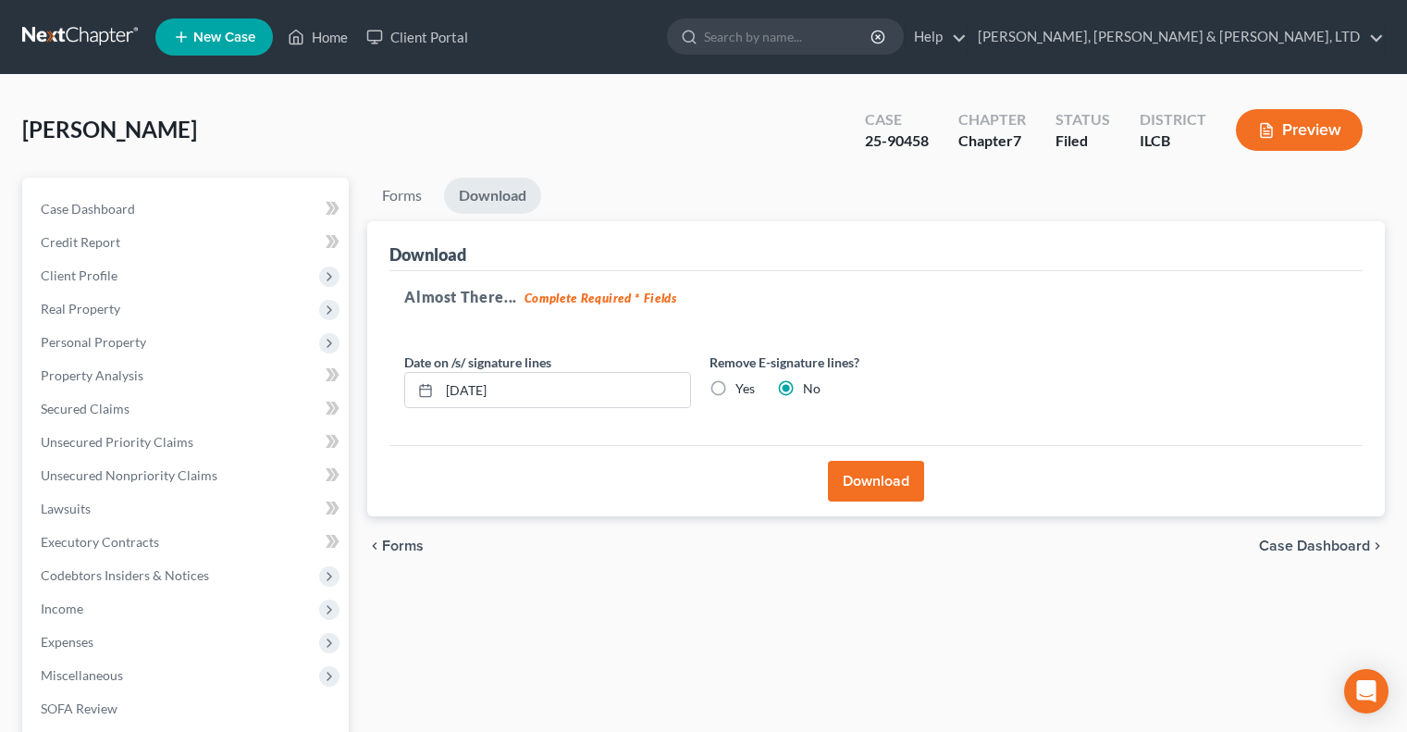
click at [89, 36] on link at bounding box center [81, 36] width 118 height 33
